Goal: Transaction & Acquisition: Purchase product/service

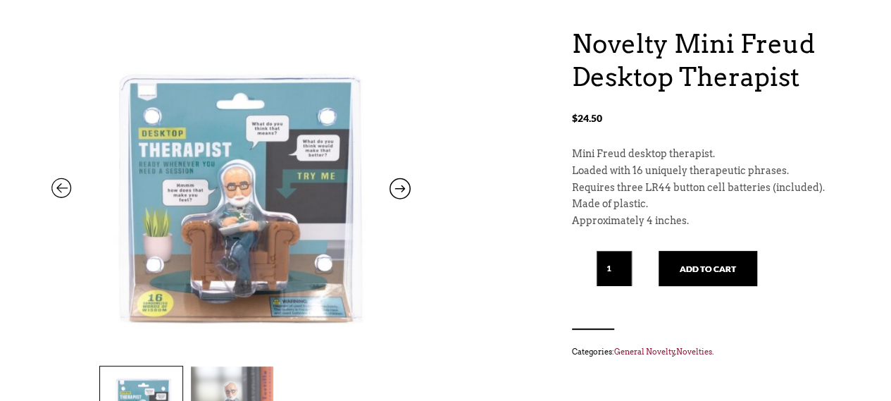
scroll to position [423, 0]
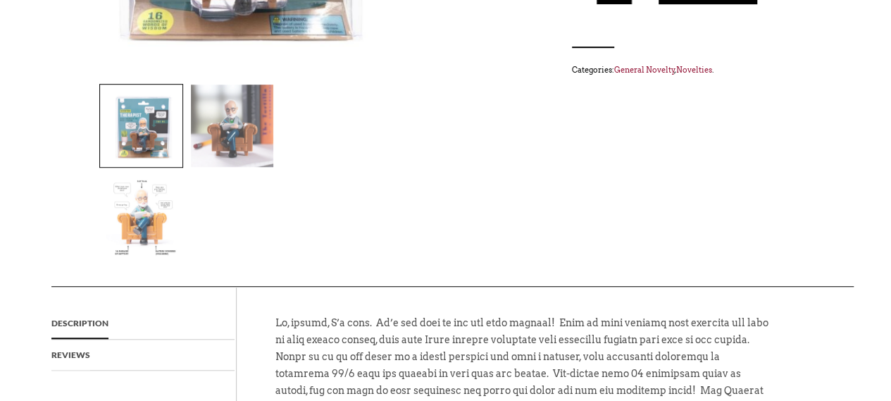
click at [259, 140] on img at bounding box center [232, 126] width 82 height 82
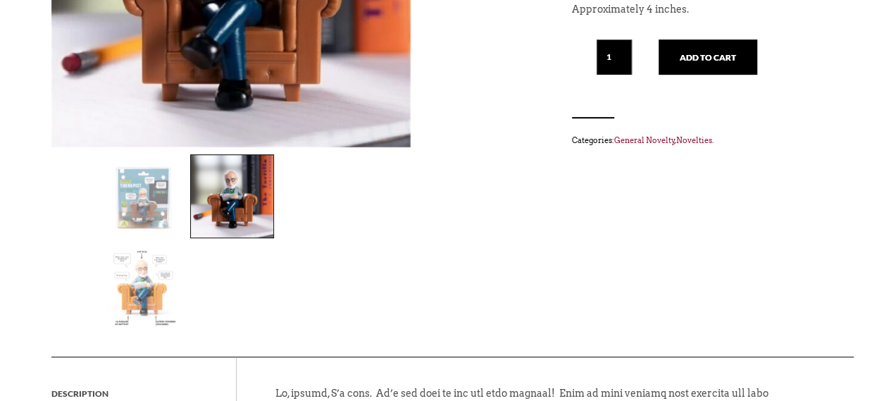
scroll to position [211, 0]
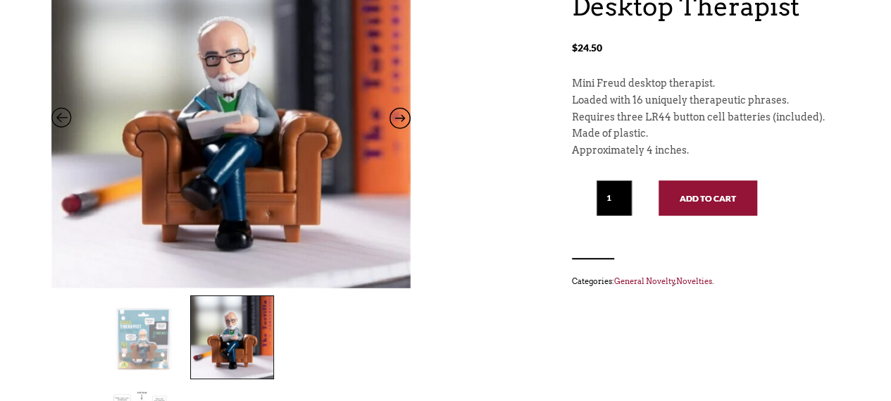
click at [712, 198] on button "Add to cart" at bounding box center [708, 197] width 99 height 35
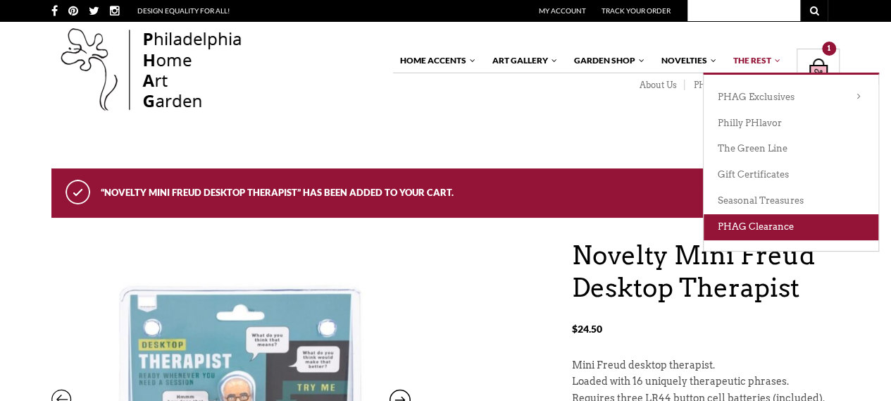
click at [755, 229] on link "PHAG Clearance" at bounding box center [791, 227] width 175 height 26
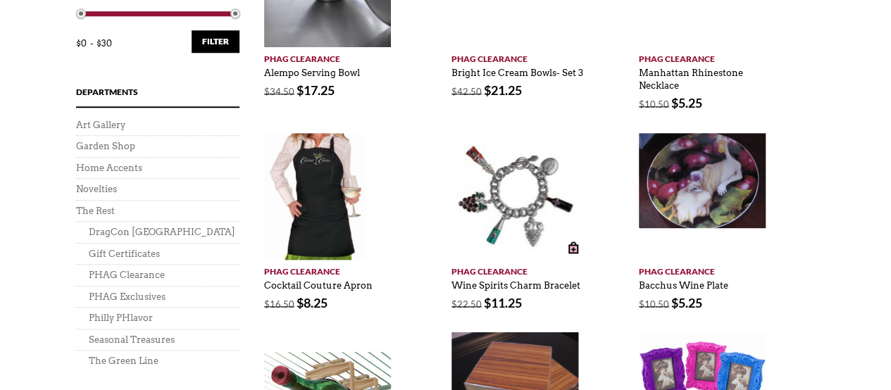
scroll to position [986, 0]
